Goal: Transaction & Acquisition: Subscribe to service/newsletter

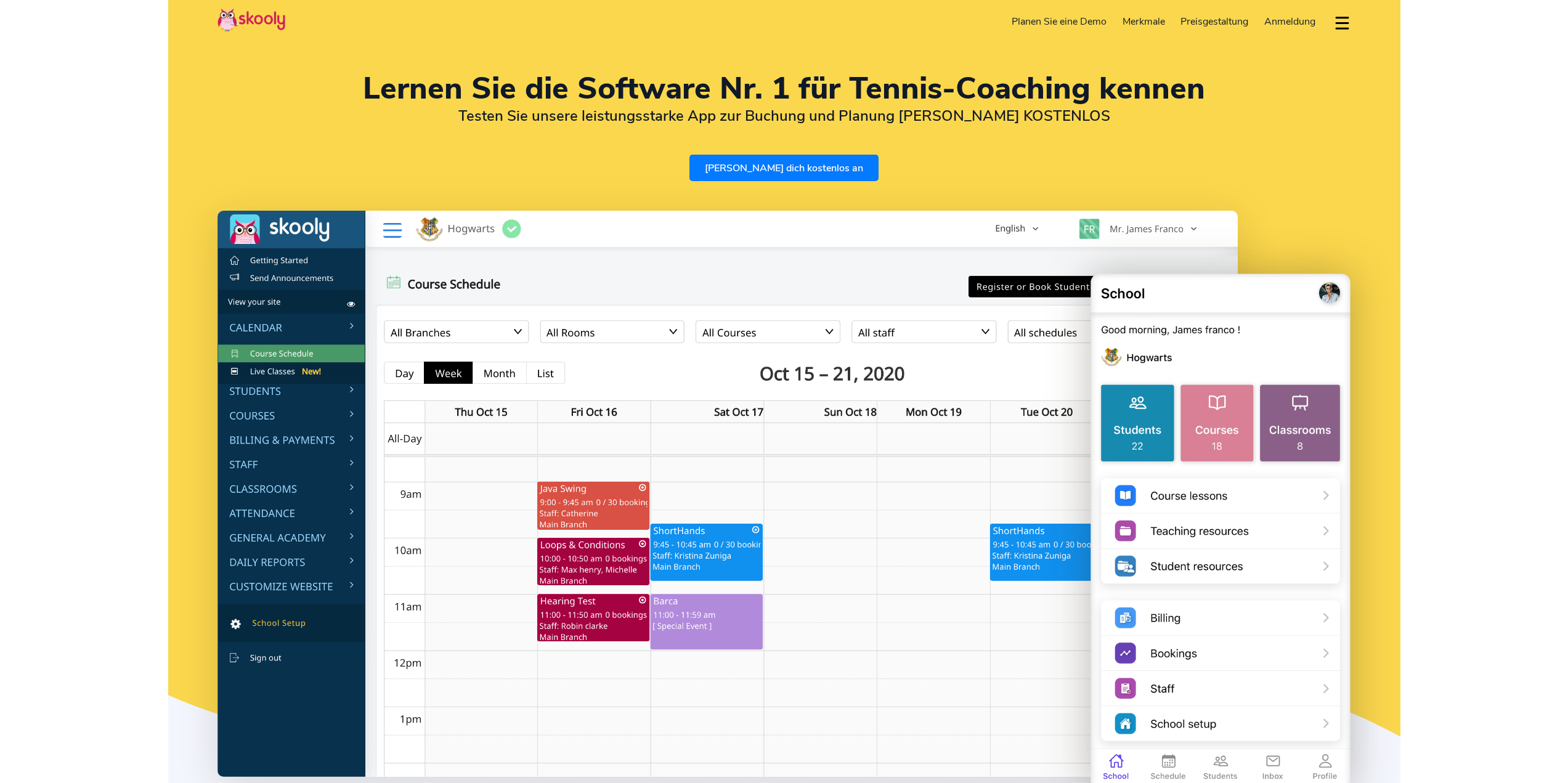
select select "de"
select select "27"
select select "[GEOGRAPHIC_DATA]"
select select "[GEOGRAPHIC_DATA]/[GEOGRAPHIC_DATA]"
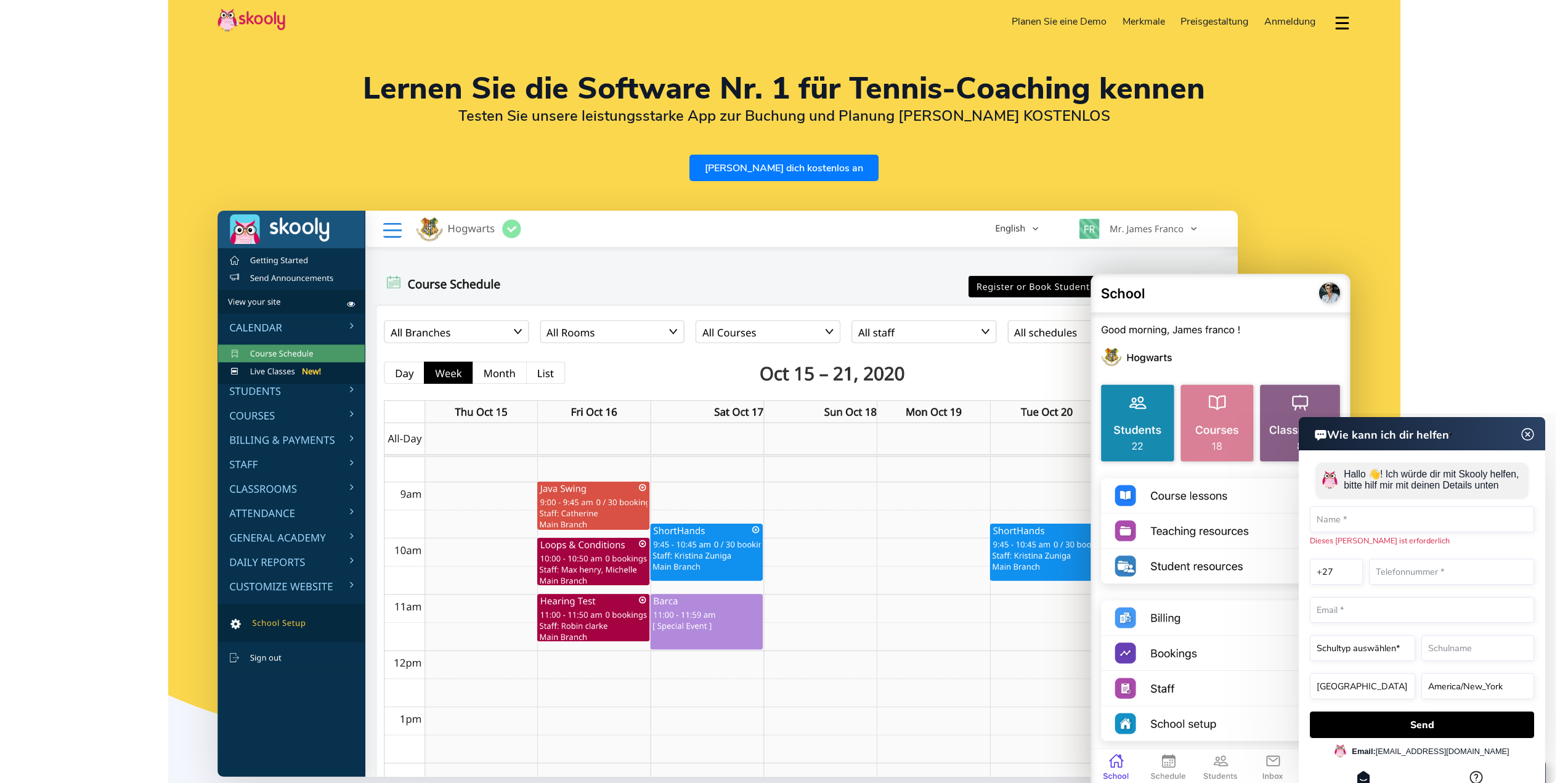
click at [202, 126] on div "Lernen Sie die Software Nr. 1 für Tennis-Coaching [PERSON_NAME] Sie unsere leis…" at bounding box center [784, 430] width 1232 height 860
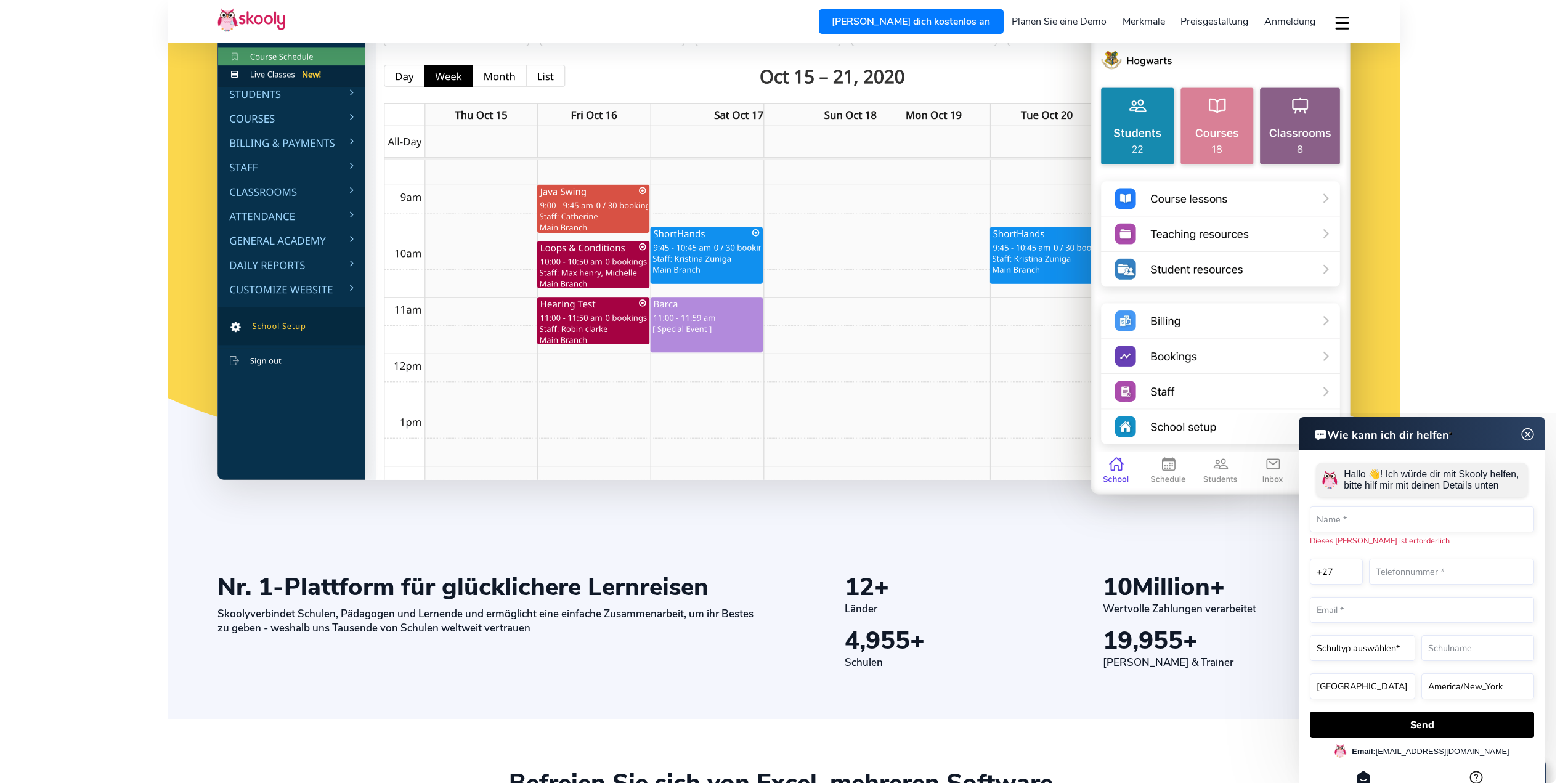
scroll to position [370, 0]
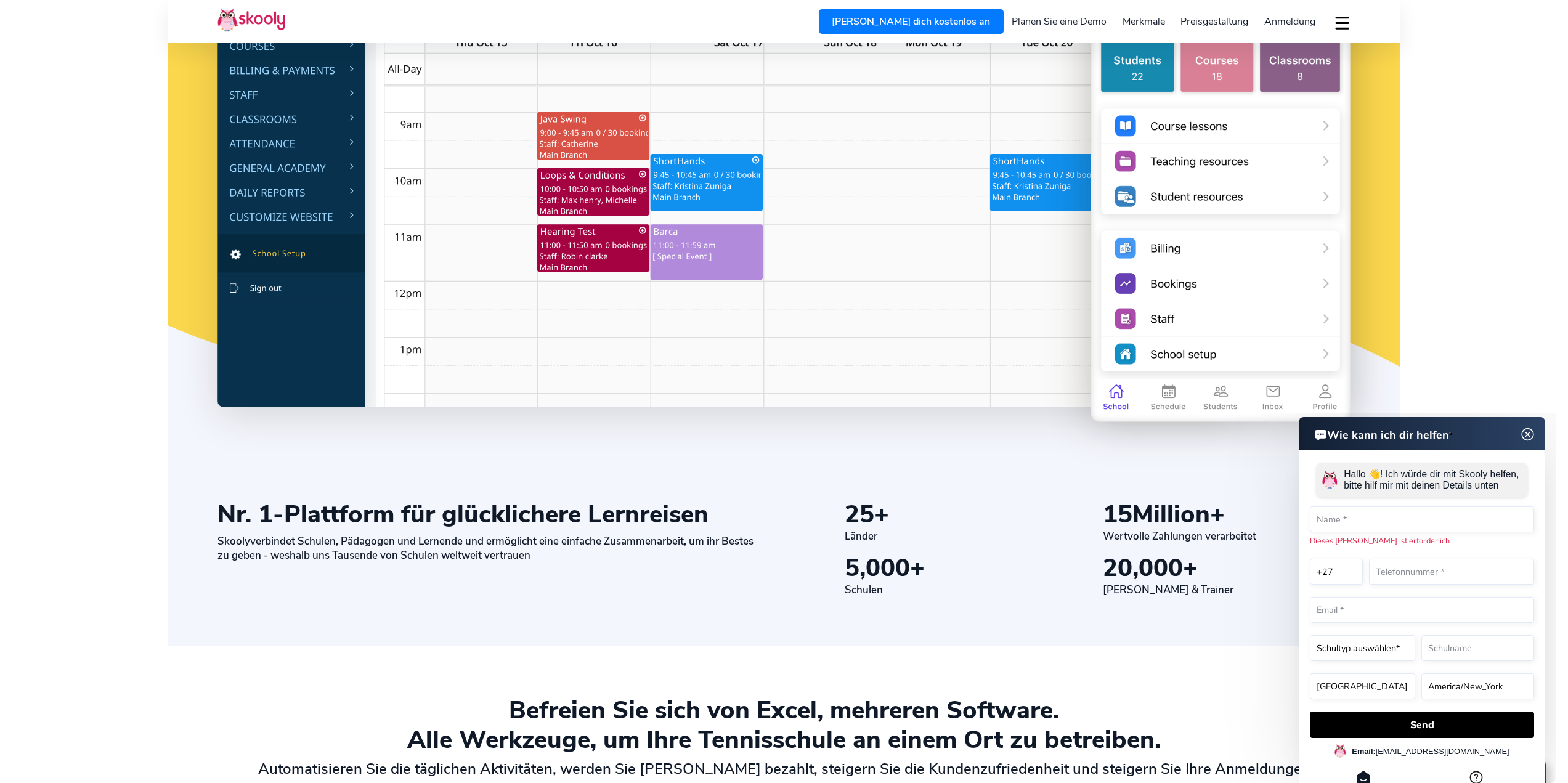
click at [1530, 436] on img at bounding box center [1528, 434] width 24 height 15
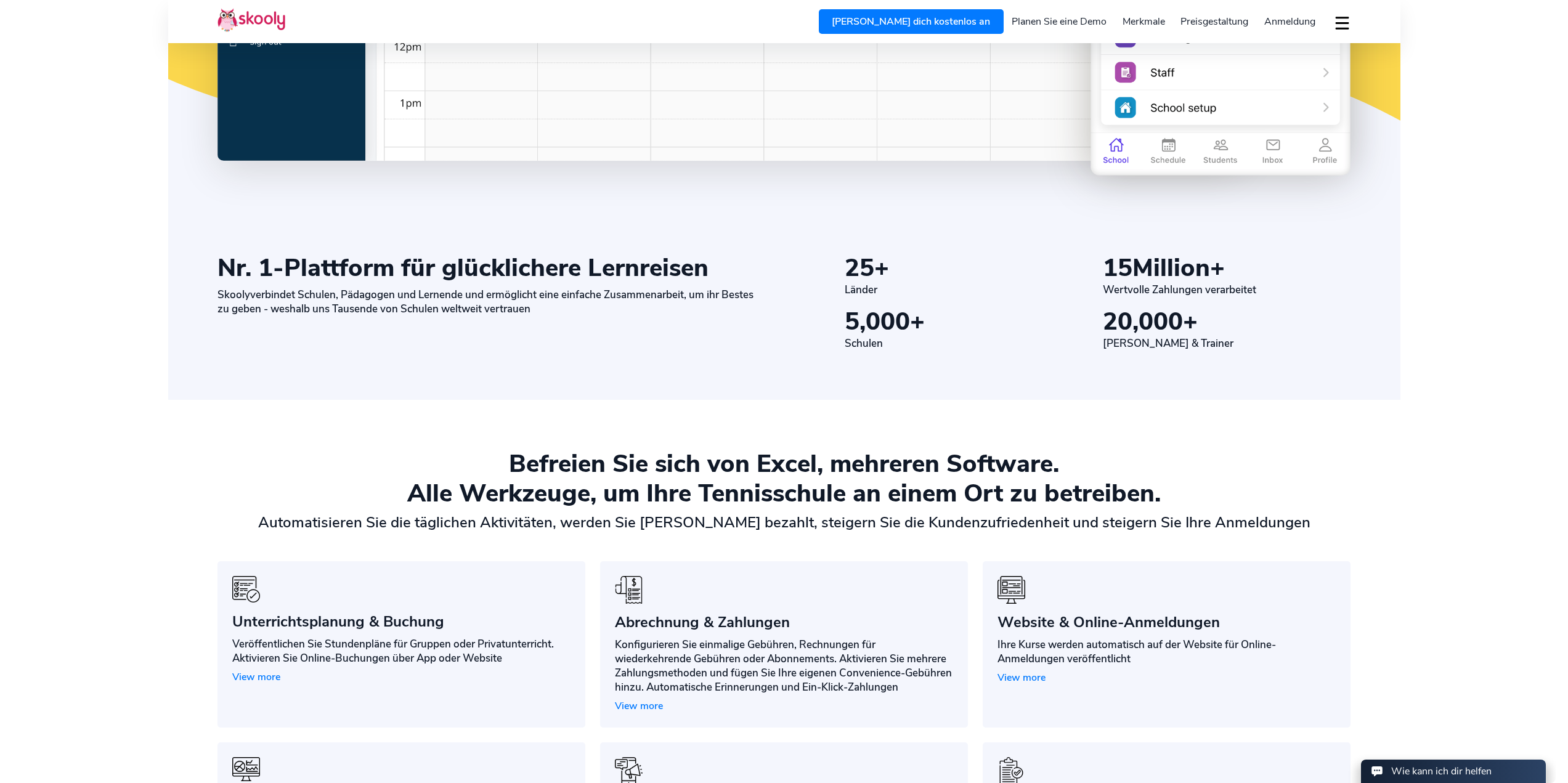
scroll to position [678, 0]
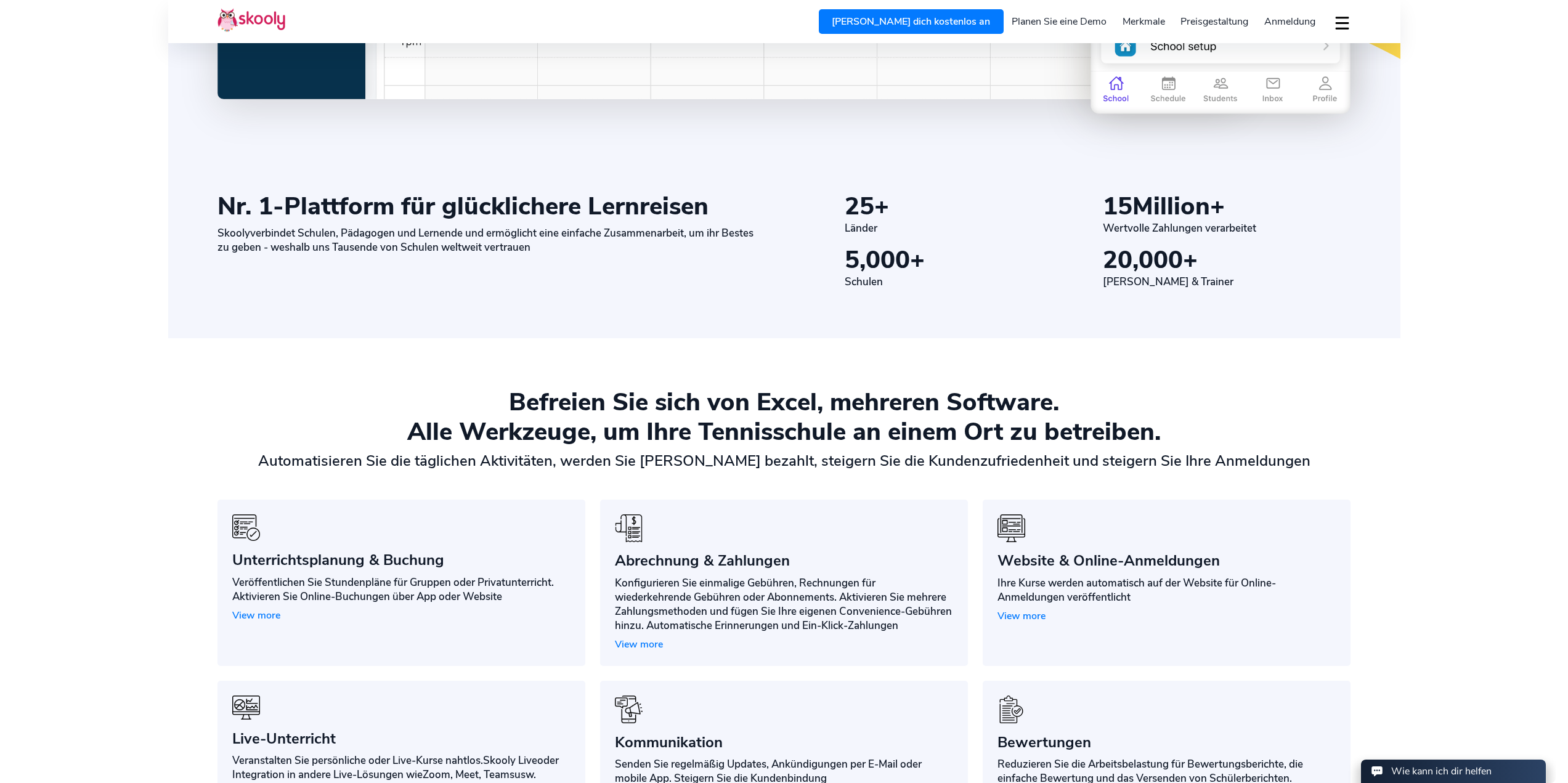
click at [514, 398] on div "Befreien Sie sich von Excel, mehreren Software." at bounding box center [784, 402] width 1133 height 30
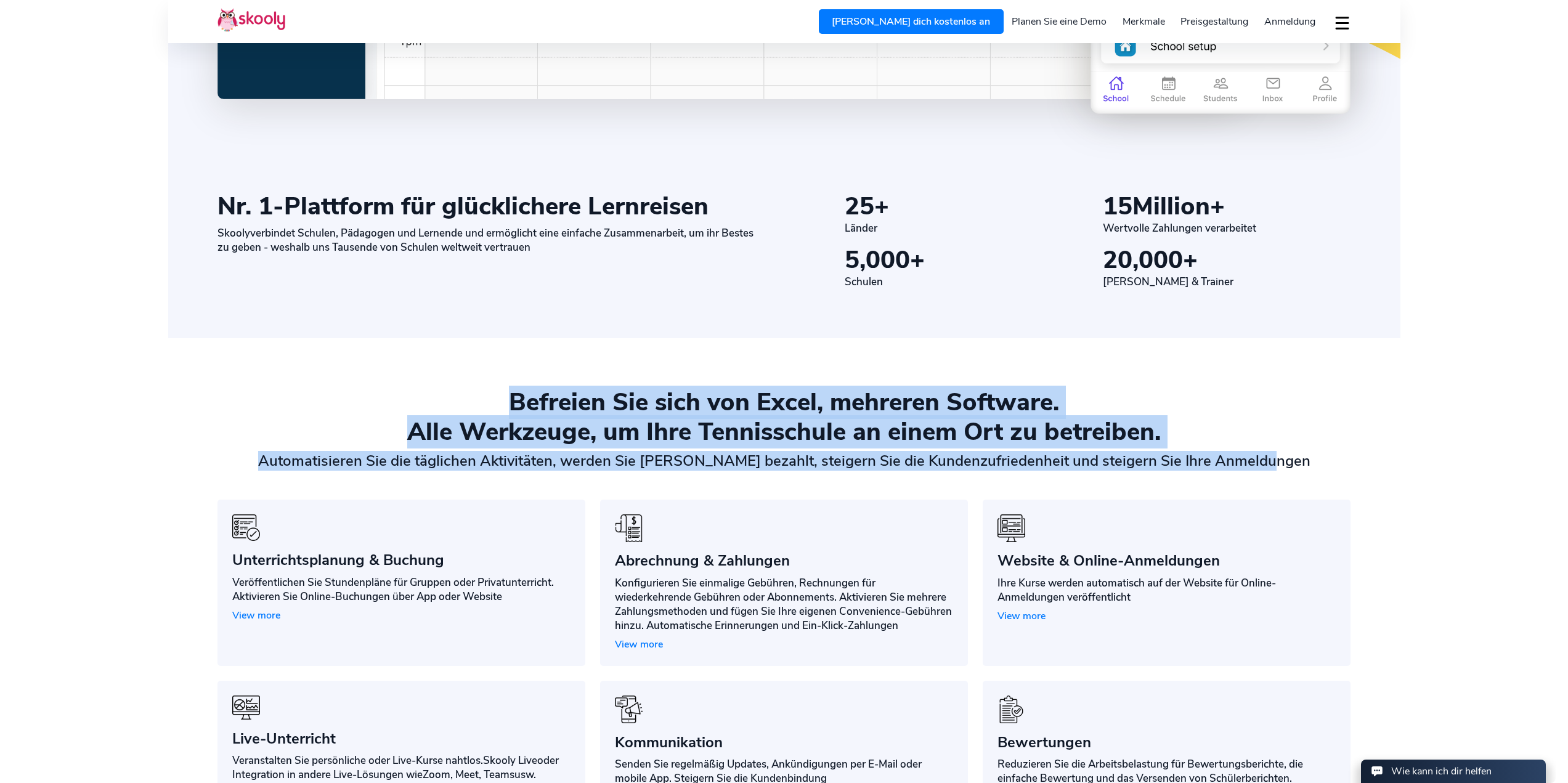
drag, startPoint x: 512, startPoint y: 402, endPoint x: 1290, endPoint y: 463, distance: 780.4
click at [1290, 463] on div "Befreien Sie sich von Excel, mehreren Software. Alle Werkzeuge, um Ihre Tenniss…" at bounding box center [784, 429] width 1133 height 83
click at [1290, 463] on div "Automatisieren Sie die täglichen Aktivitäten, werden Sie [PERSON_NAME] bezahlt,…" at bounding box center [784, 461] width 1133 height 19
drag, startPoint x: 1304, startPoint y: 469, endPoint x: 502, endPoint y: 392, distance: 805.7
click at [502, 392] on div "Befreien Sie sich von Excel, mehreren Software. Alle Werkzeuge, um Ihre Tenniss…" at bounding box center [784, 429] width 1133 height 83
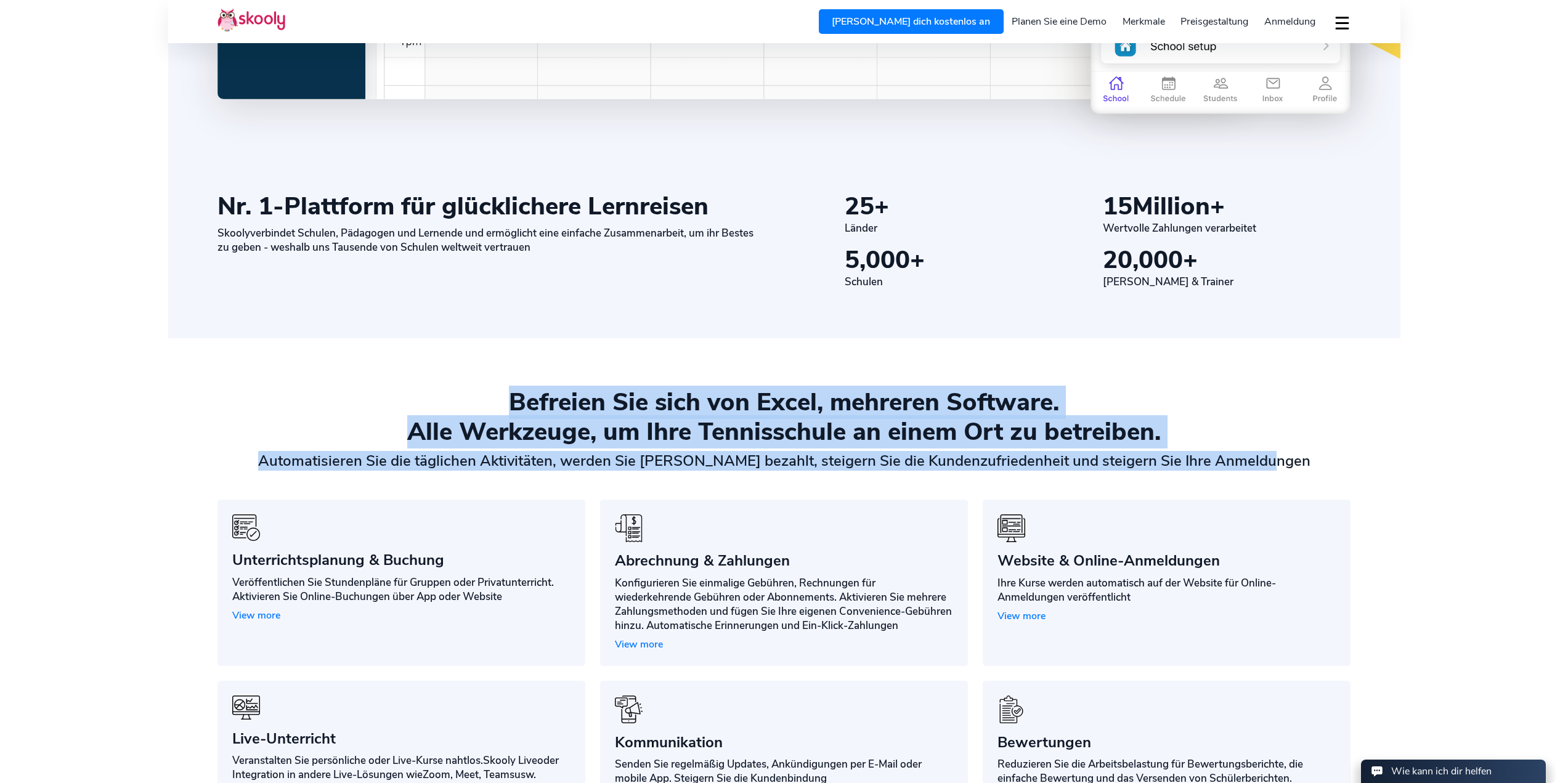
click at [502, 392] on div "Befreien Sie sich von Excel, mehreren Software." at bounding box center [784, 402] width 1133 height 30
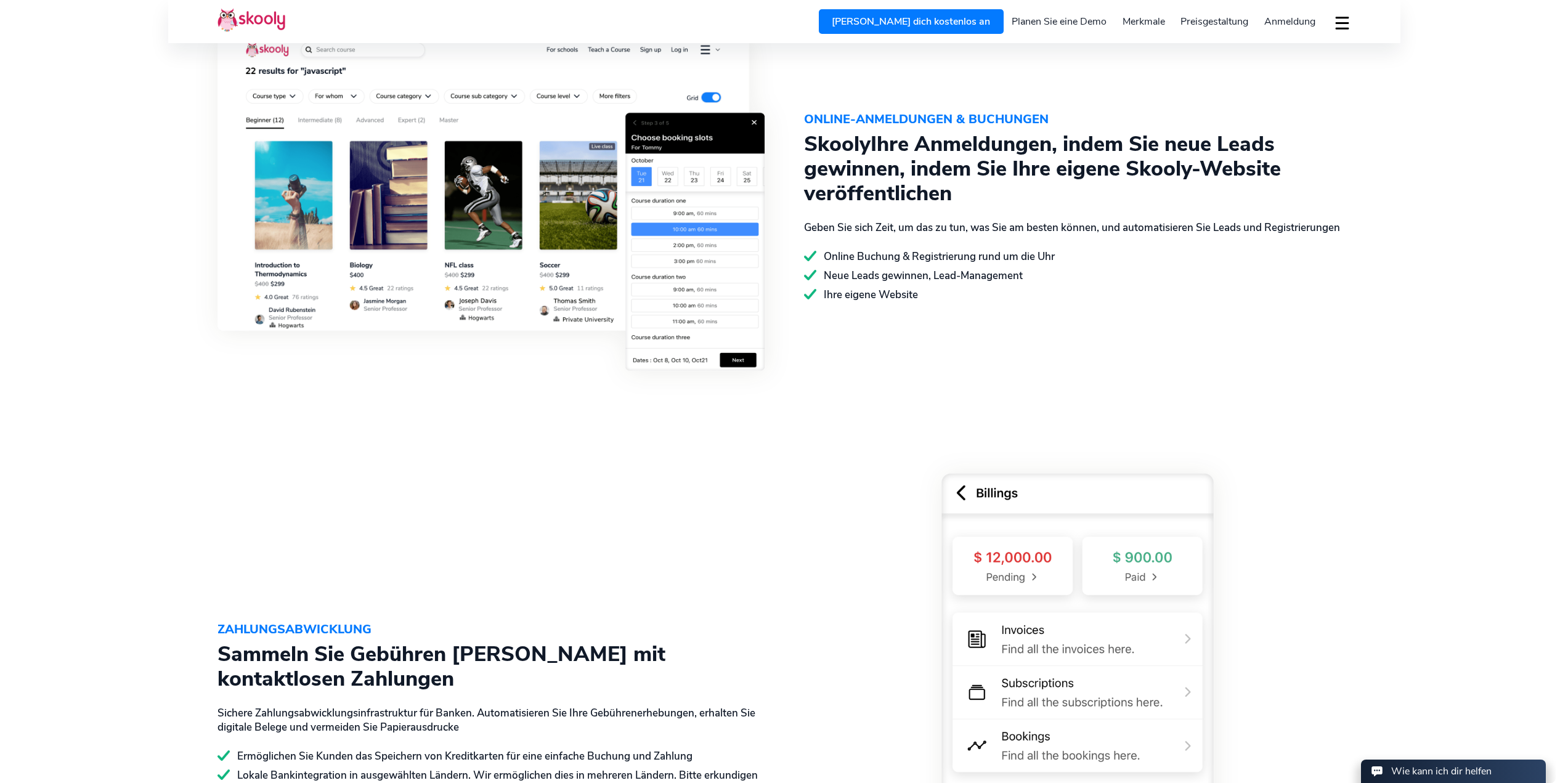
scroll to position [1570, 0]
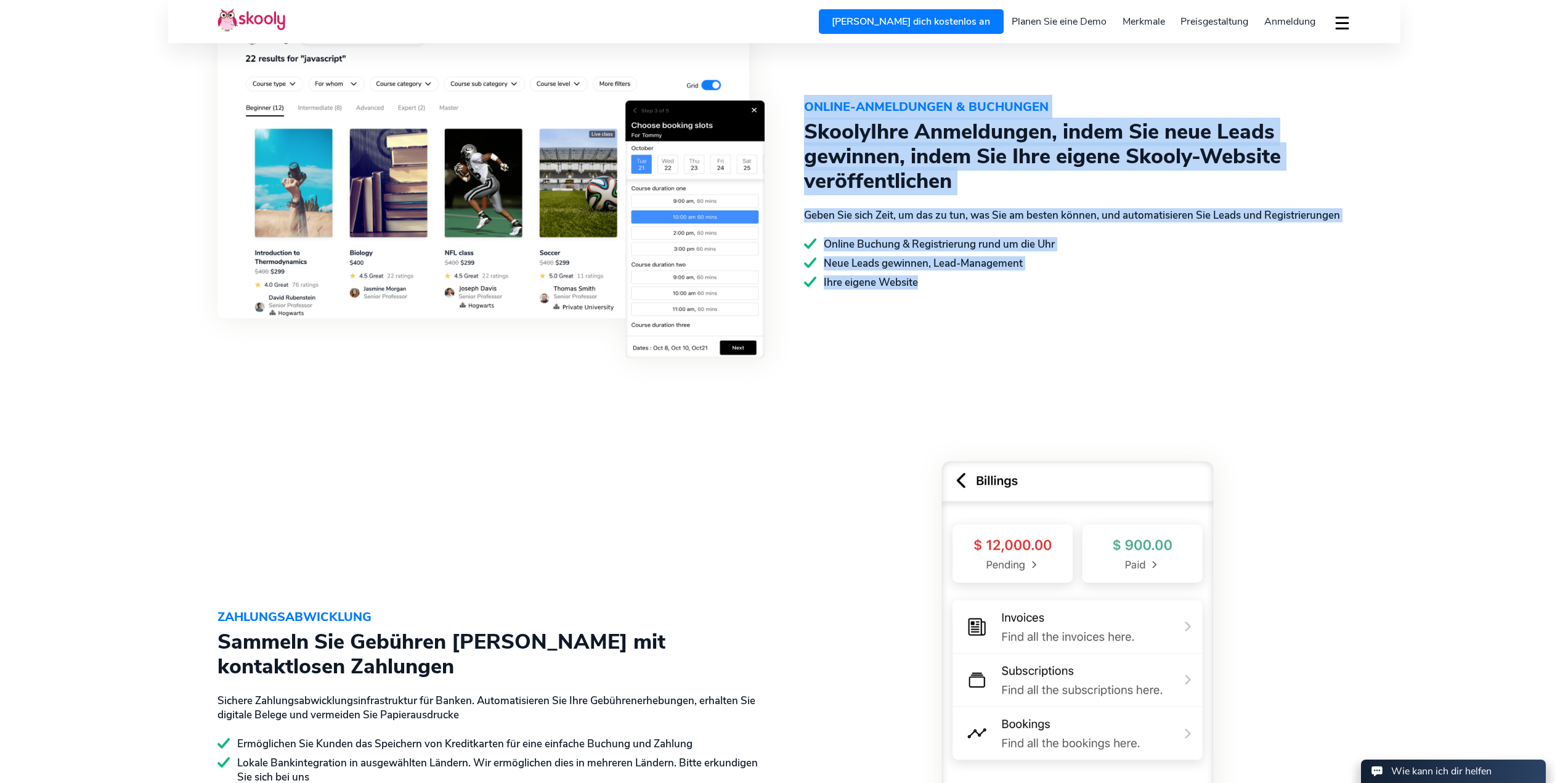
drag, startPoint x: 923, startPoint y: 284, endPoint x: 806, endPoint y: 108, distance: 211.3
click at [806, 108] on div "ONLINE-ANMELDUNGEN & BUCHUNGEN Skooly Ihre Anmeldungen, indem Sie neue Leads ge…" at bounding box center [1077, 192] width 547 height 195
click at [806, 108] on div "ONLINE-ANMELDUNGEN & BUCHUNGEN" at bounding box center [1077, 107] width 547 height 25
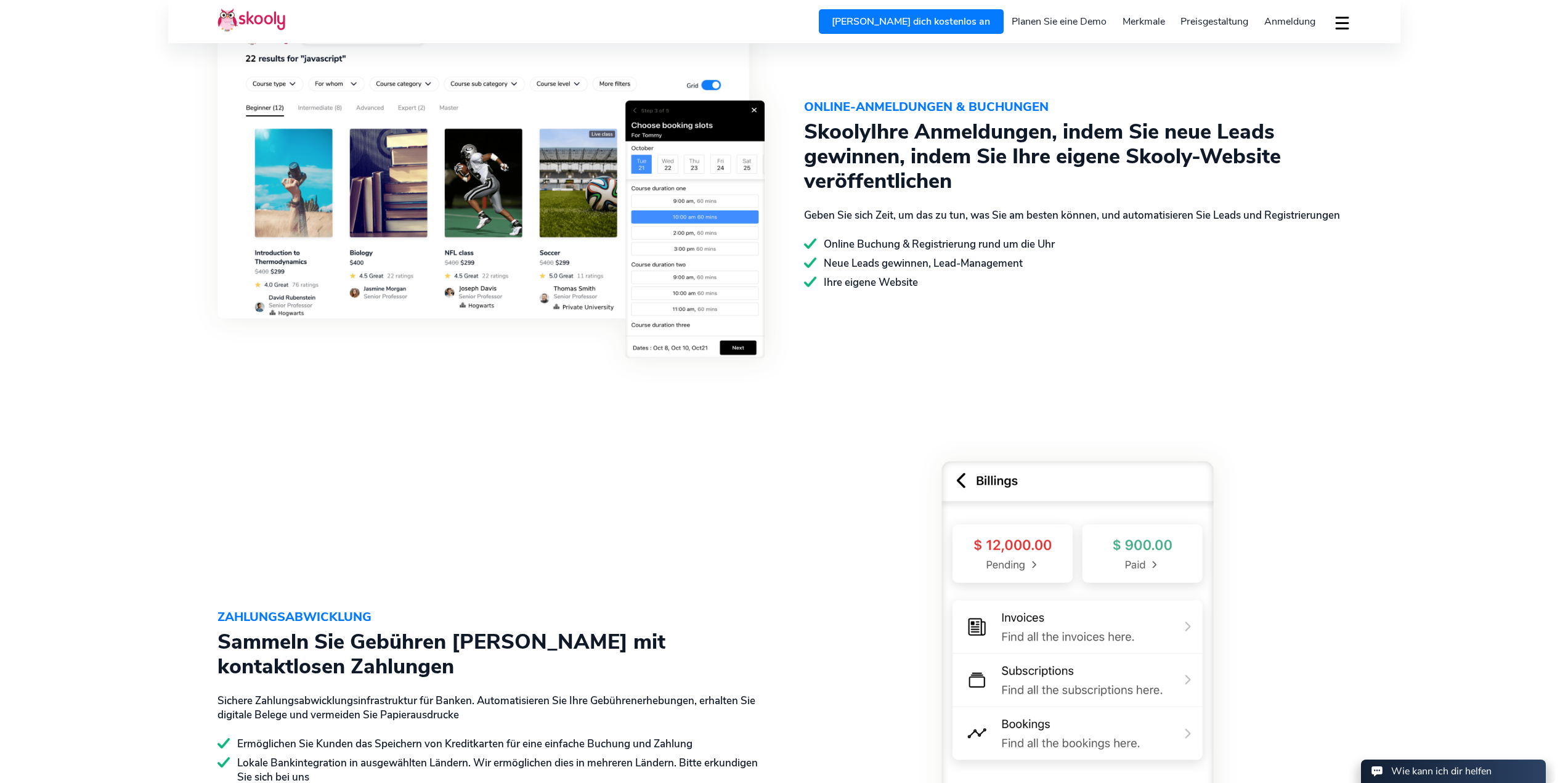
click at [902, 339] on div "ONLINE-ANMELDUNGEN & BUCHUNGEN Skooly Ihre Anmeldungen, indem Sie neue Leads ge…" at bounding box center [1068, 192] width 567 height 334
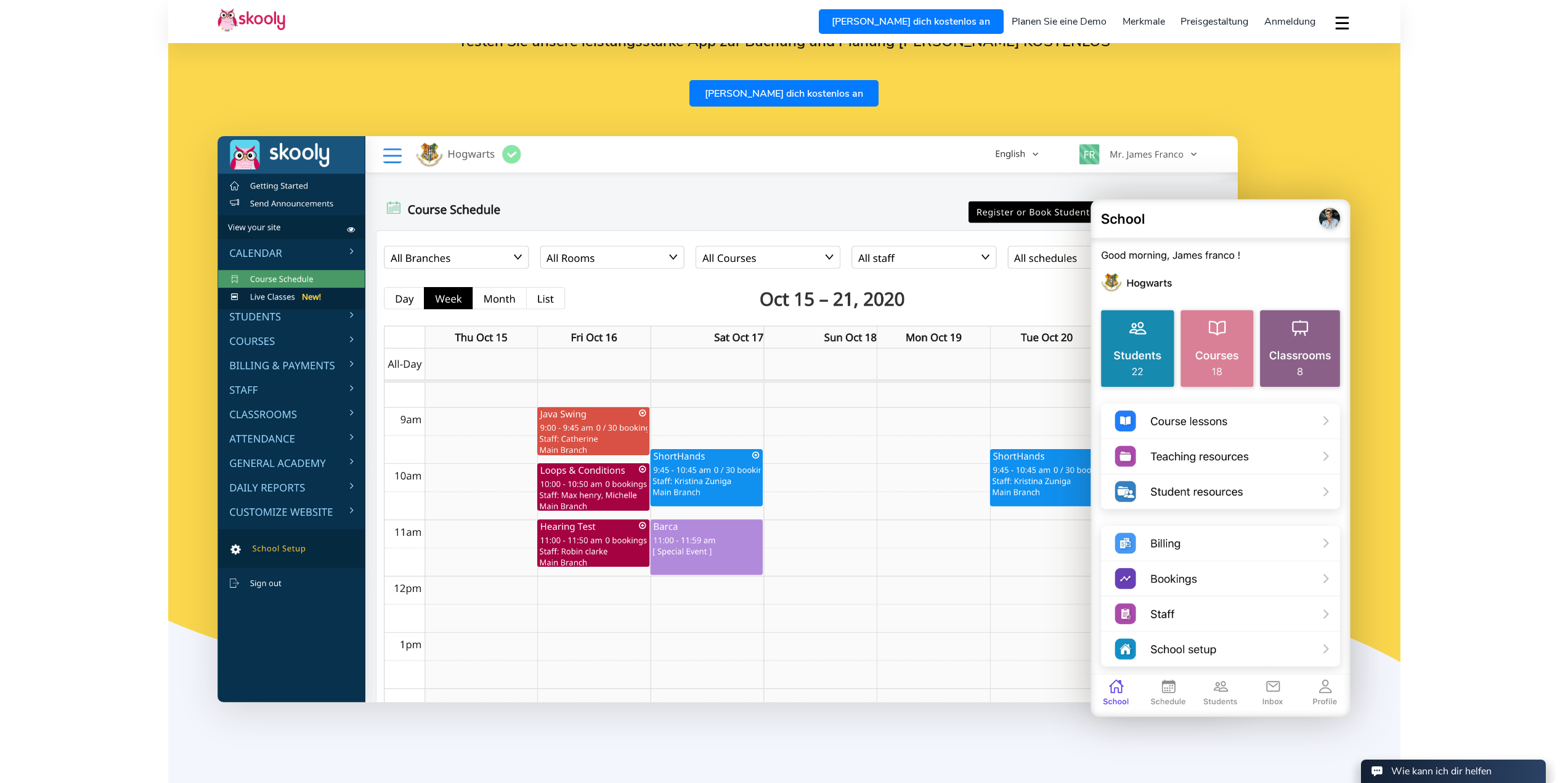
scroll to position [0, 0]
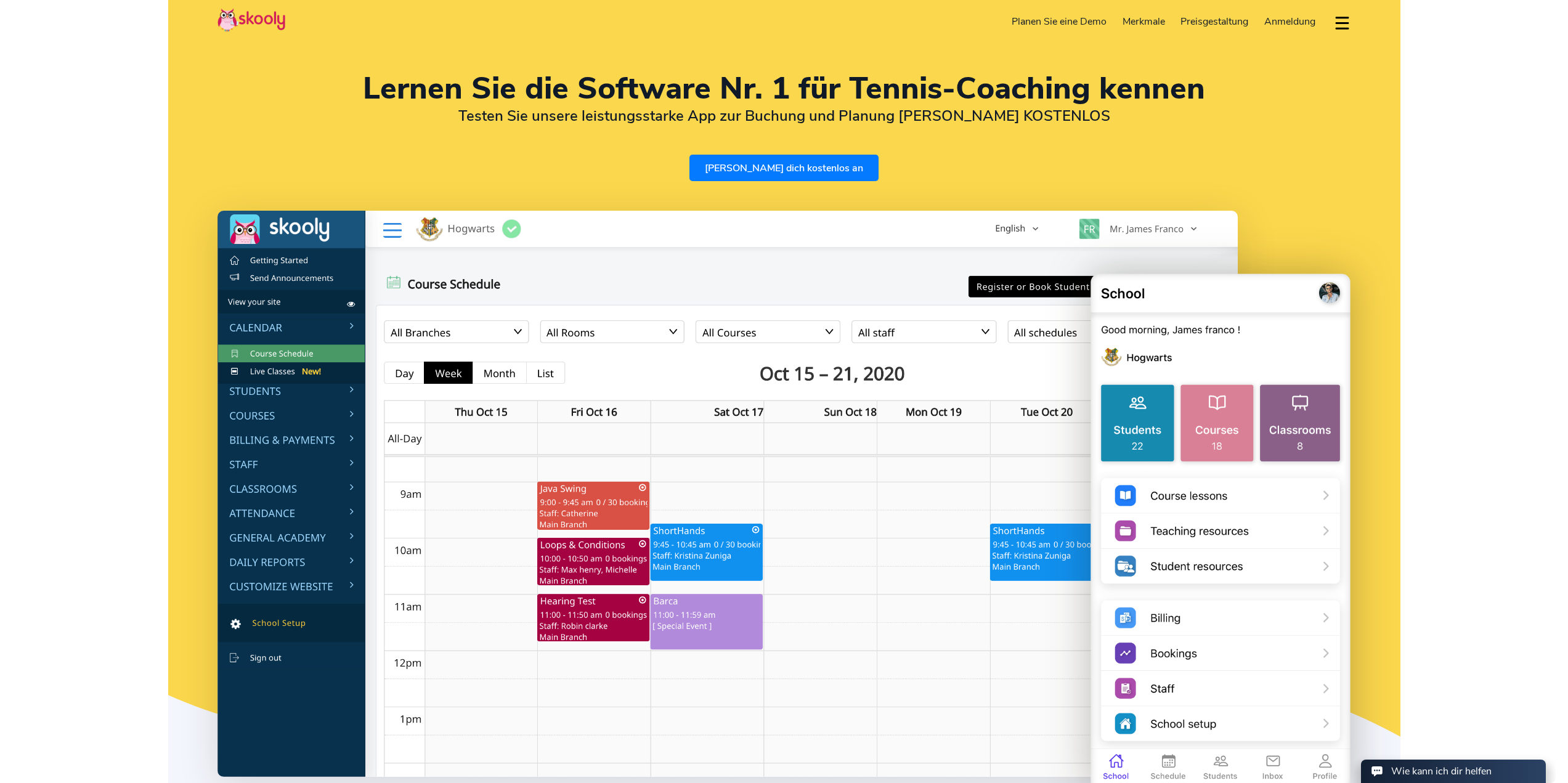
click at [1213, 20] on span "Preisgestaltung" at bounding box center [1214, 21] width 68 height 14
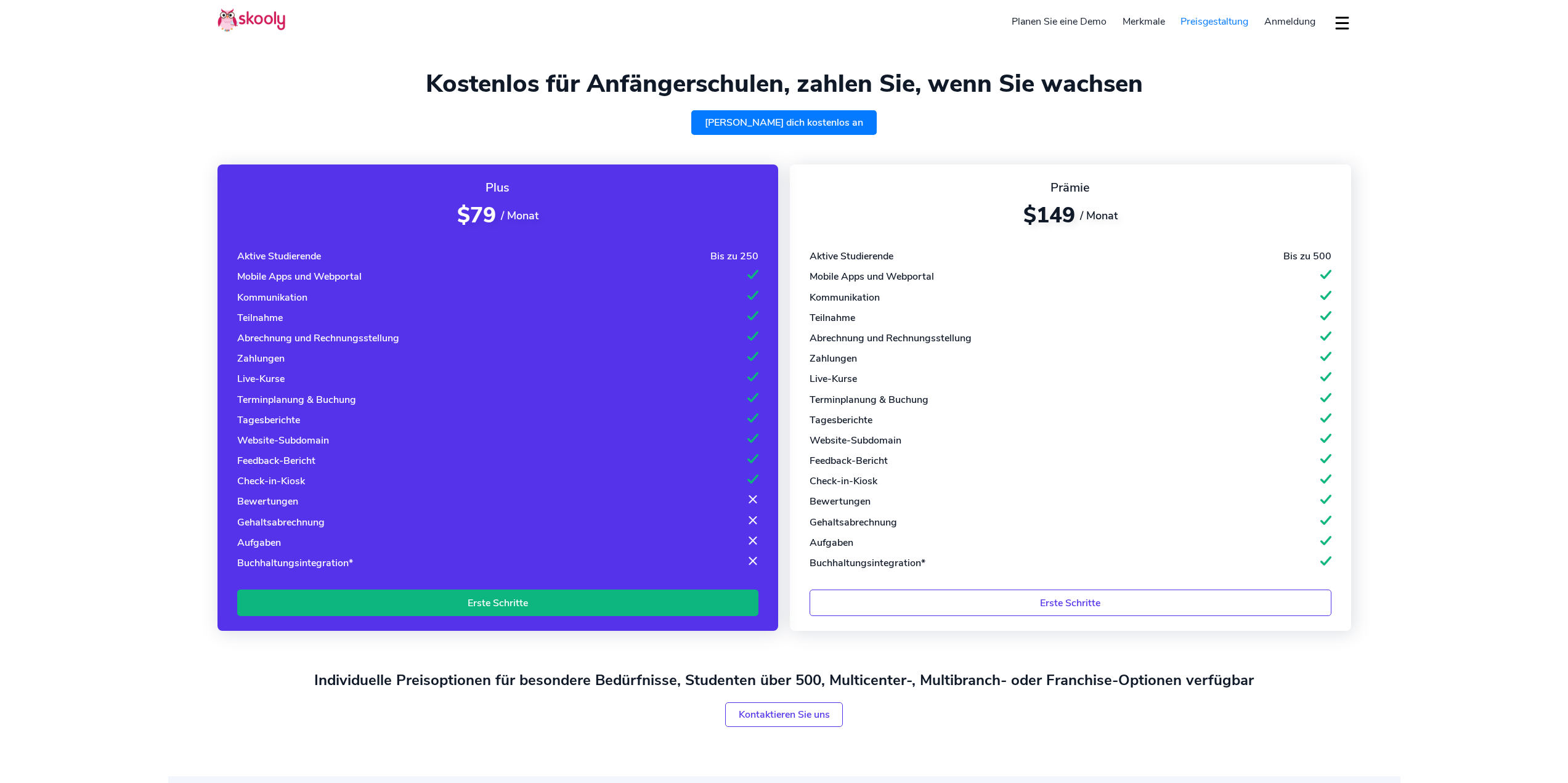
select select "de"
select select "27"
select select "[GEOGRAPHIC_DATA]"
select select "Africa/Johannesburg"
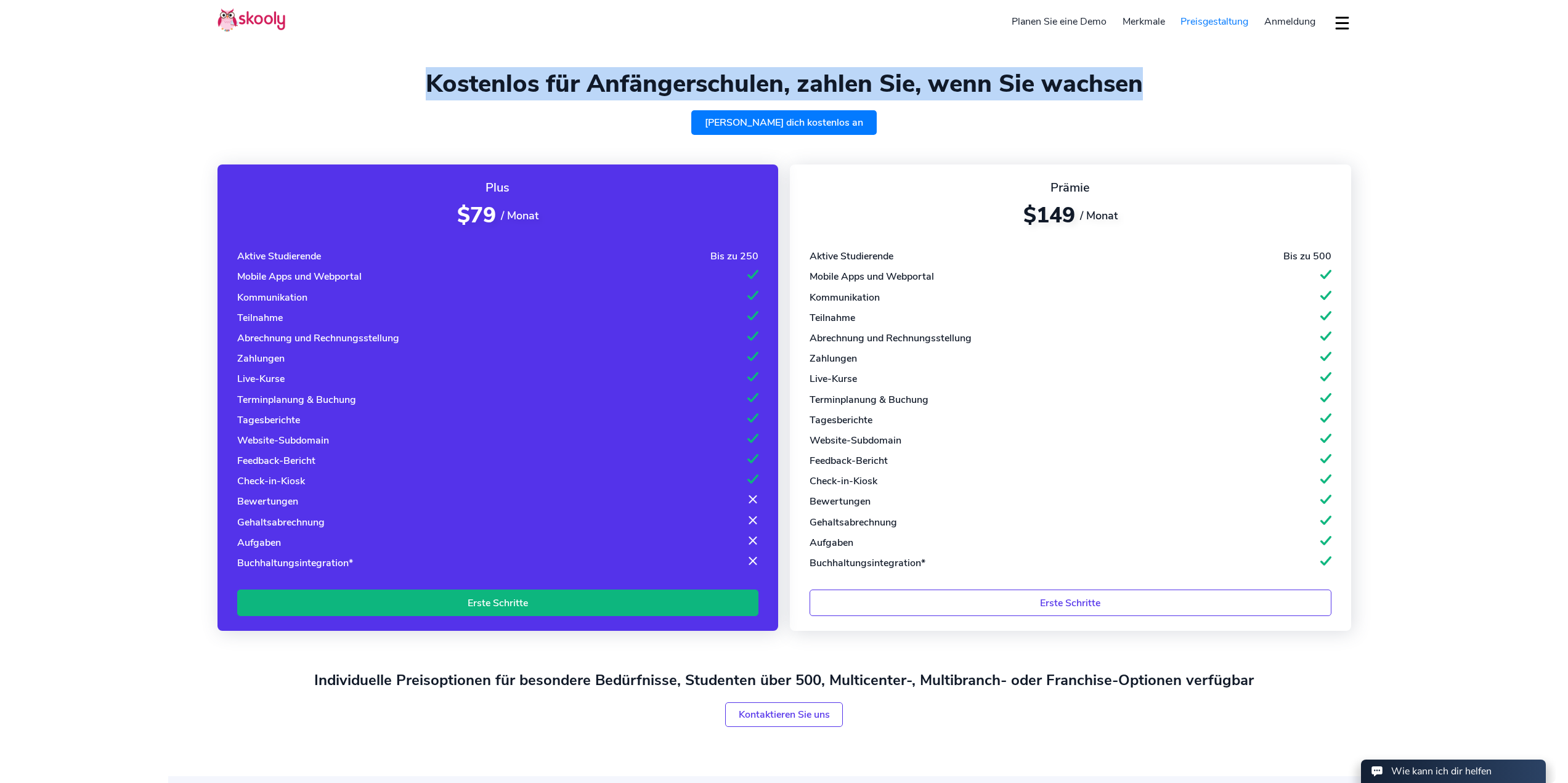
drag, startPoint x: 426, startPoint y: 81, endPoint x: 1156, endPoint y: 91, distance: 730.1
click at [1156, 91] on h1 "Kostenlos für Anfängerschulen, zahlen Sie, wenn Sie wachsen" at bounding box center [784, 84] width 1133 height 30
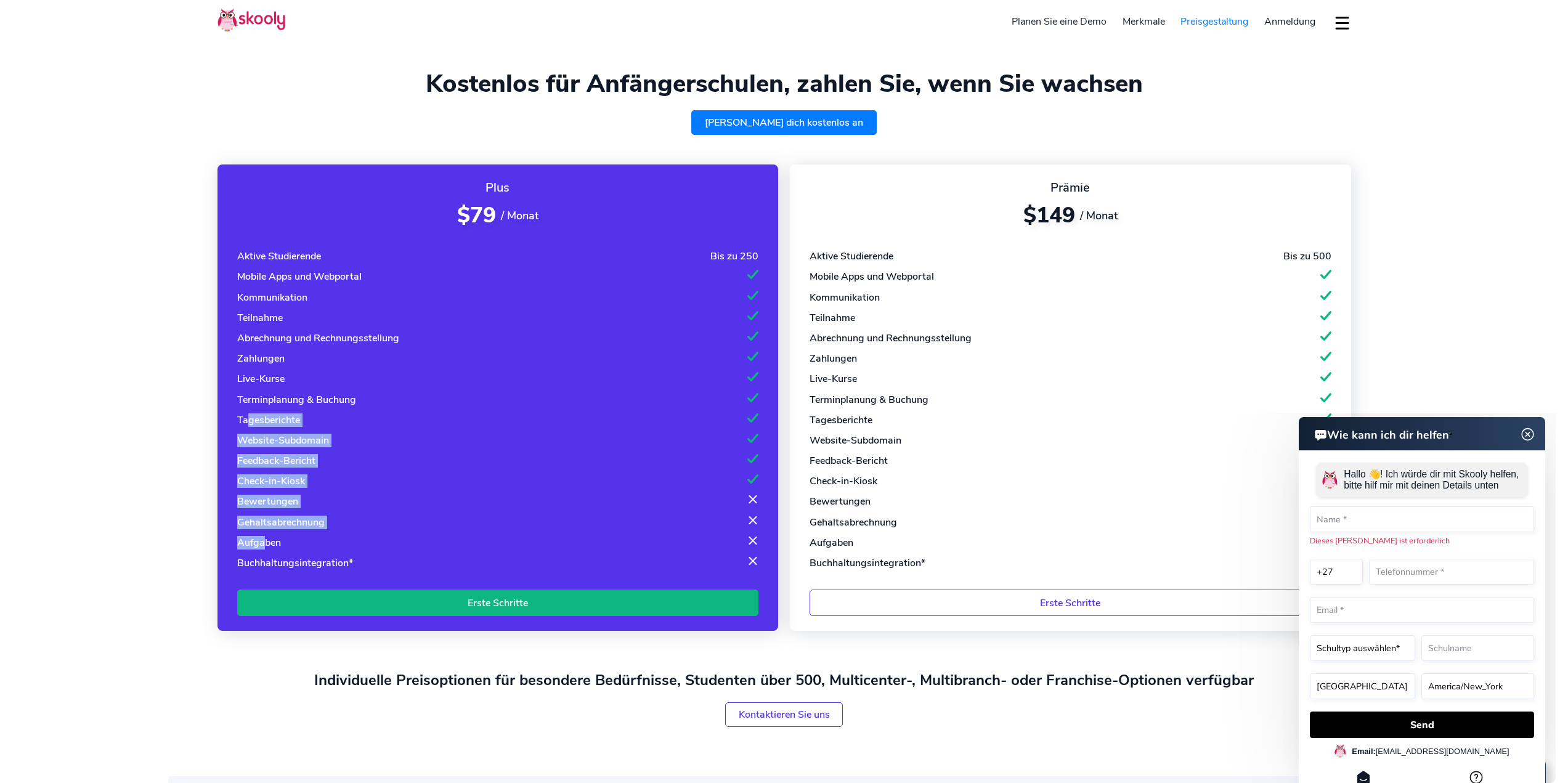
drag, startPoint x: 263, startPoint y: 537, endPoint x: 245, endPoint y: 391, distance: 147.1
click at [245, 392] on div "Aktive Studierende Bis zu 250 Mobile Apps und Webportal Kommunikation Teilnahme…" at bounding box center [498, 410] width 521 height 321
click at [278, 53] on section "Kostenlos für Anfängerschulen, zahlen Sie, wenn Sie wachsen Melde dich kostenlo…" at bounding box center [784, 388] width 1232 height 776
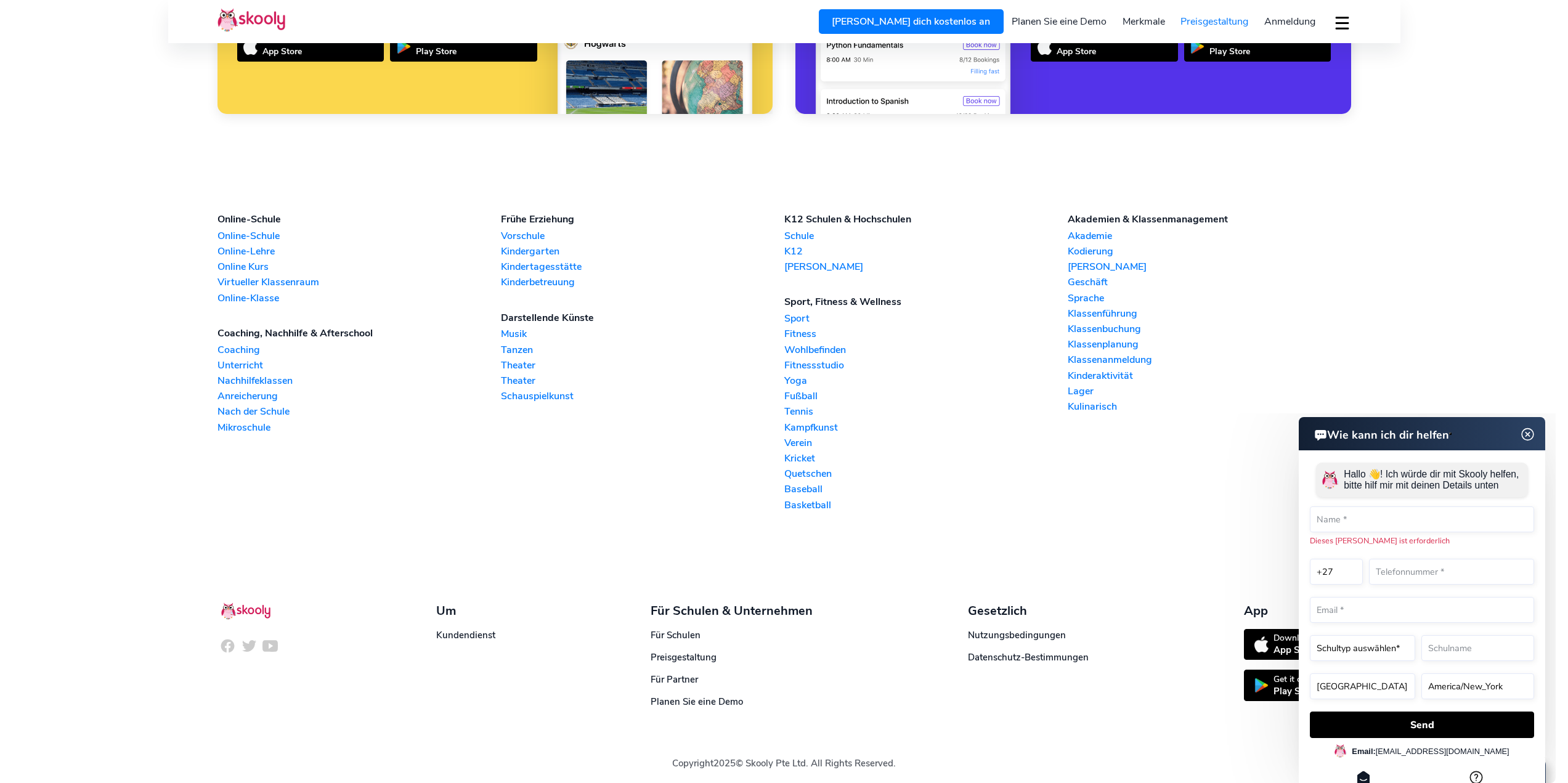
scroll to position [1201, 0]
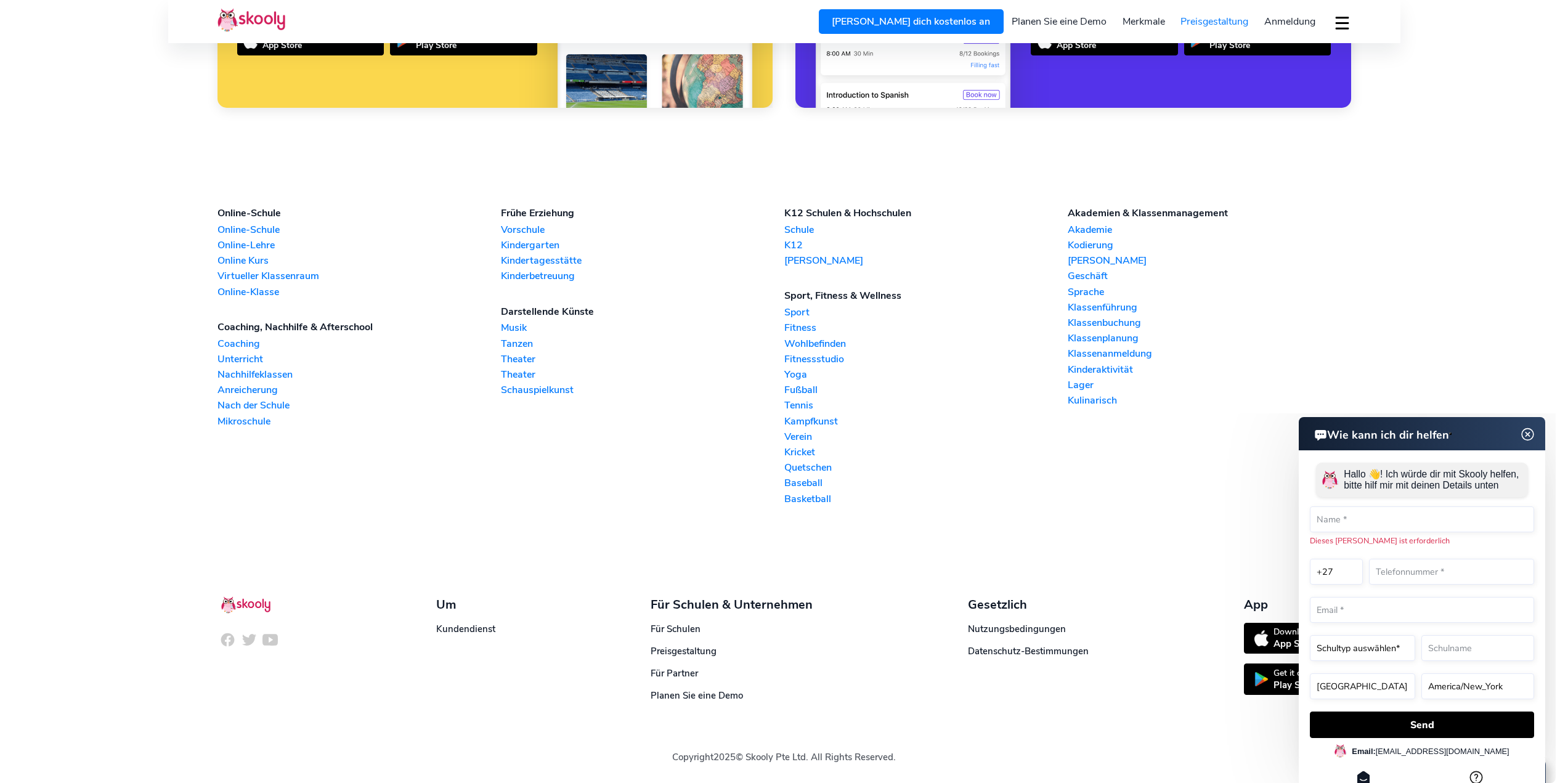
click at [1530, 433] on img at bounding box center [1528, 434] width 24 height 15
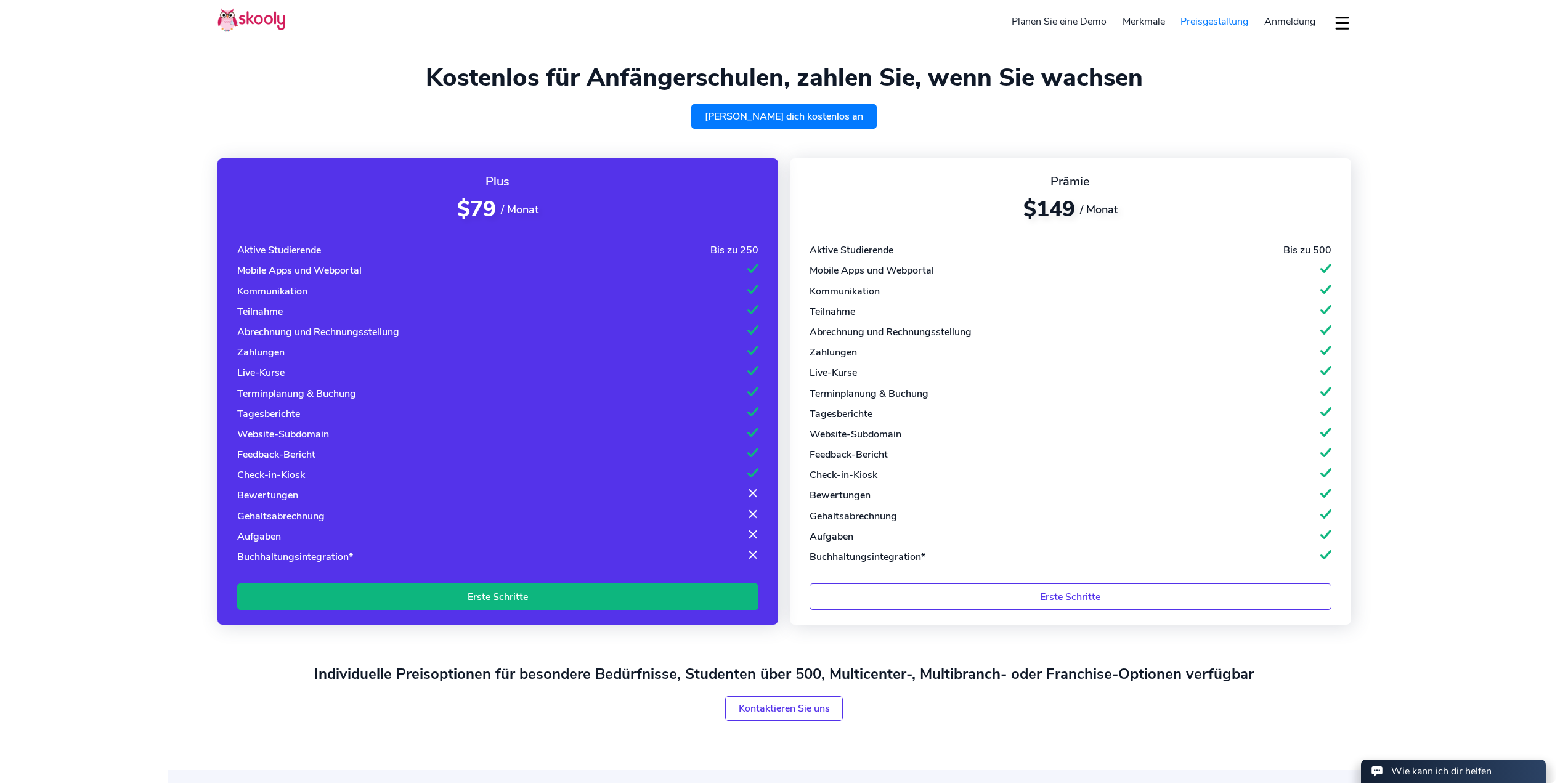
scroll to position [0, 0]
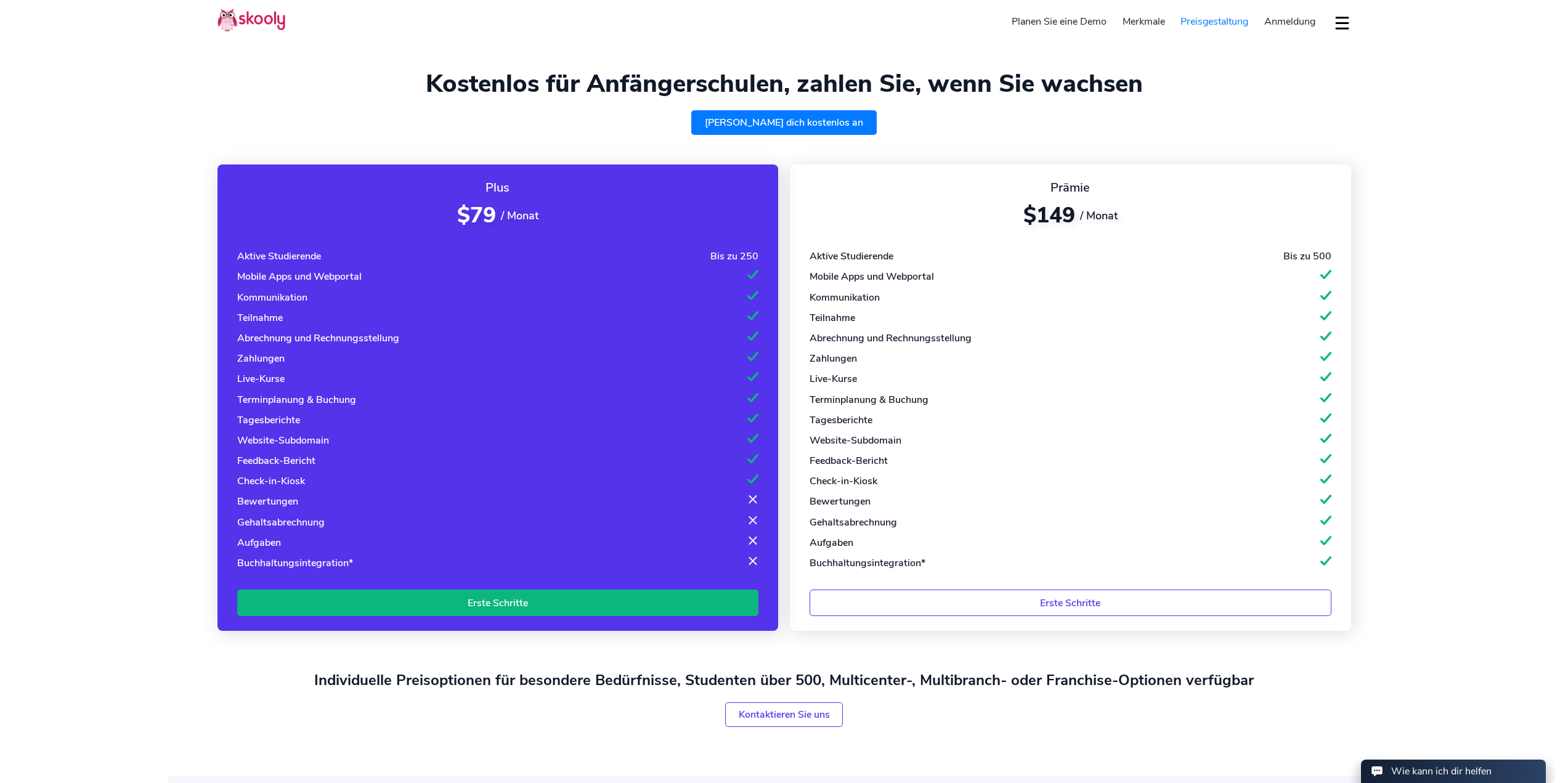
click at [802, 120] on link "[PERSON_NAME] dich kostenlos an" at bounding box center [784, 122] width 185 height 25
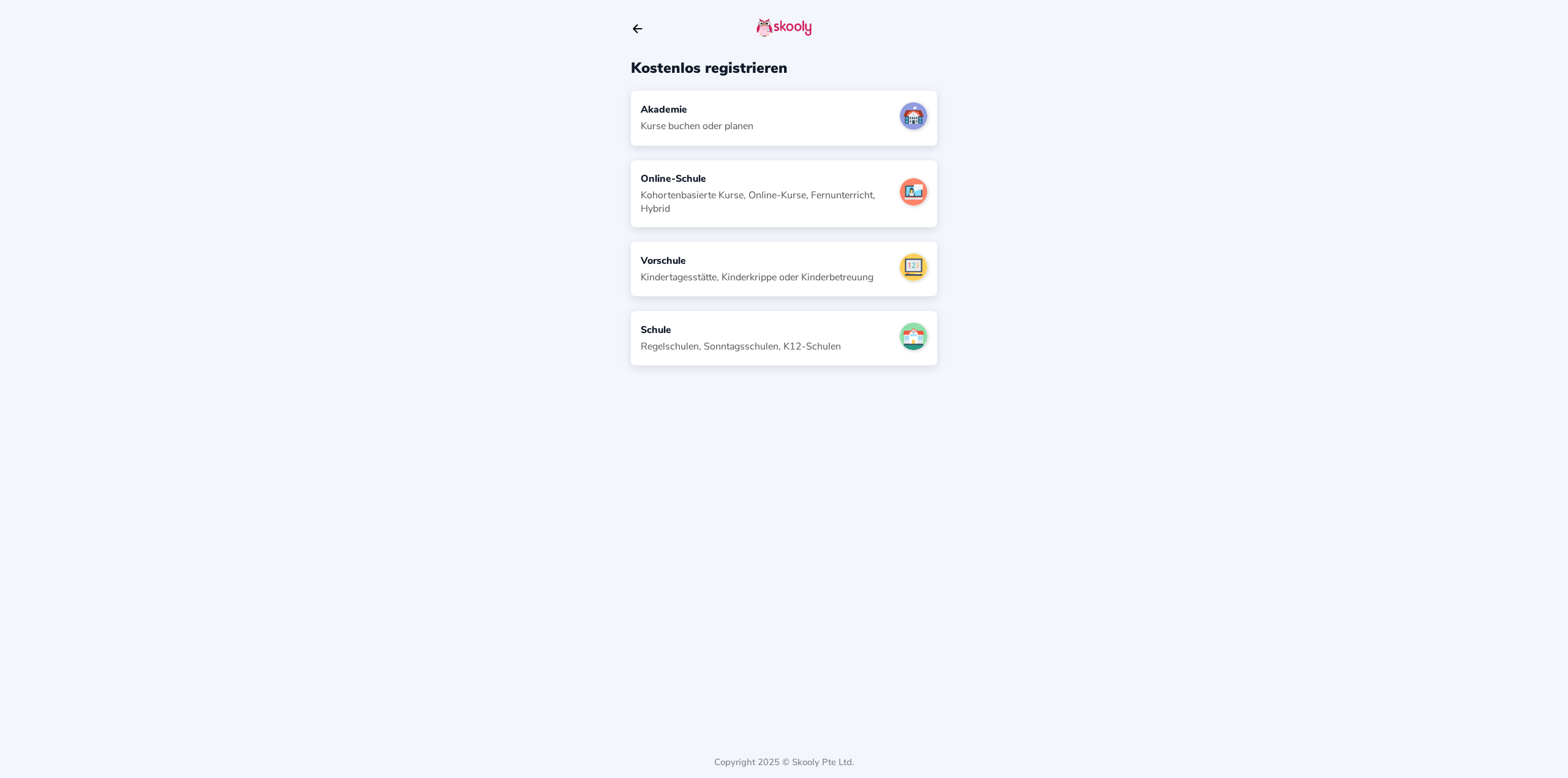
click at [808, 116] on div "Akademie Kurse buchen oder planen" at bounding box center [784, 118] width 306 height 55
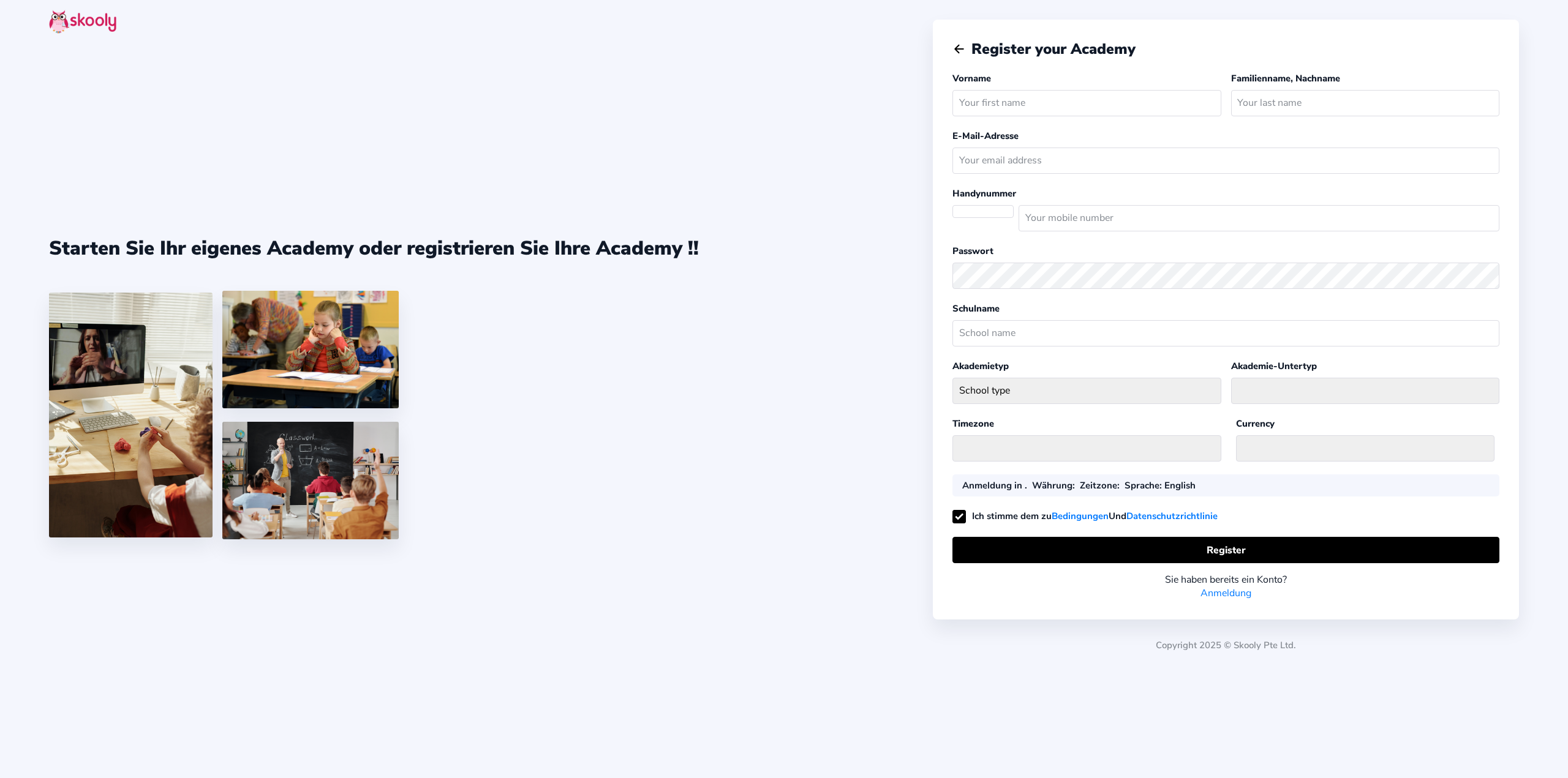
select select "[GEOGRAPHIC_DATA]/[GEOGRAPHIC_DATA]"
select select "ZAR R"
select select "ZA"
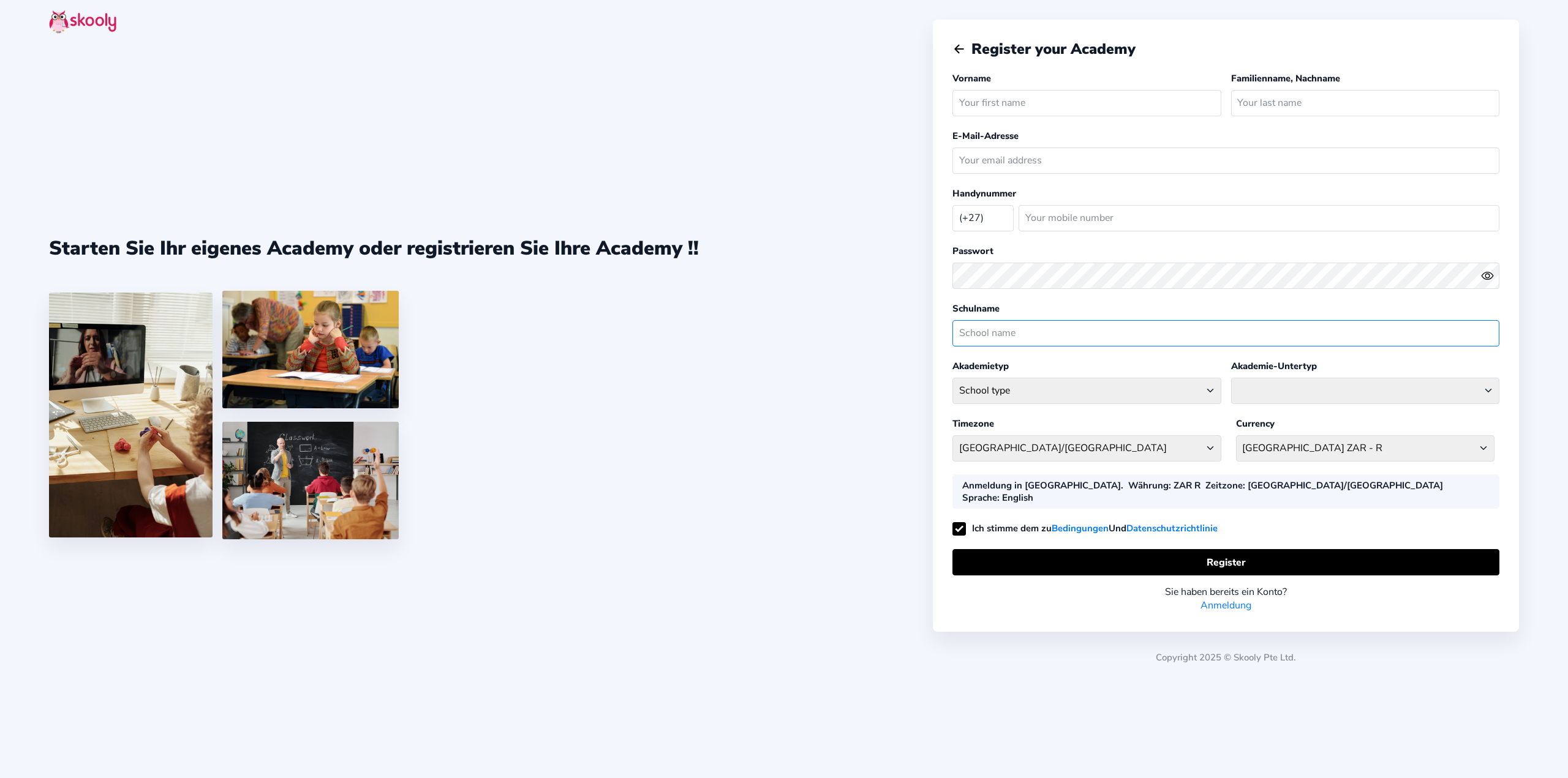
click at [1051, 336] on input "text" at bounding box center [1226, 333] width 547 height 26
click at [760, 173] on div "Starten Sie Ihr eigenes Academy oder registrieren Sie Ihre Academy !!" at bounding box center [490, 389] width 883 height 778
